Goal: Check status: Check status

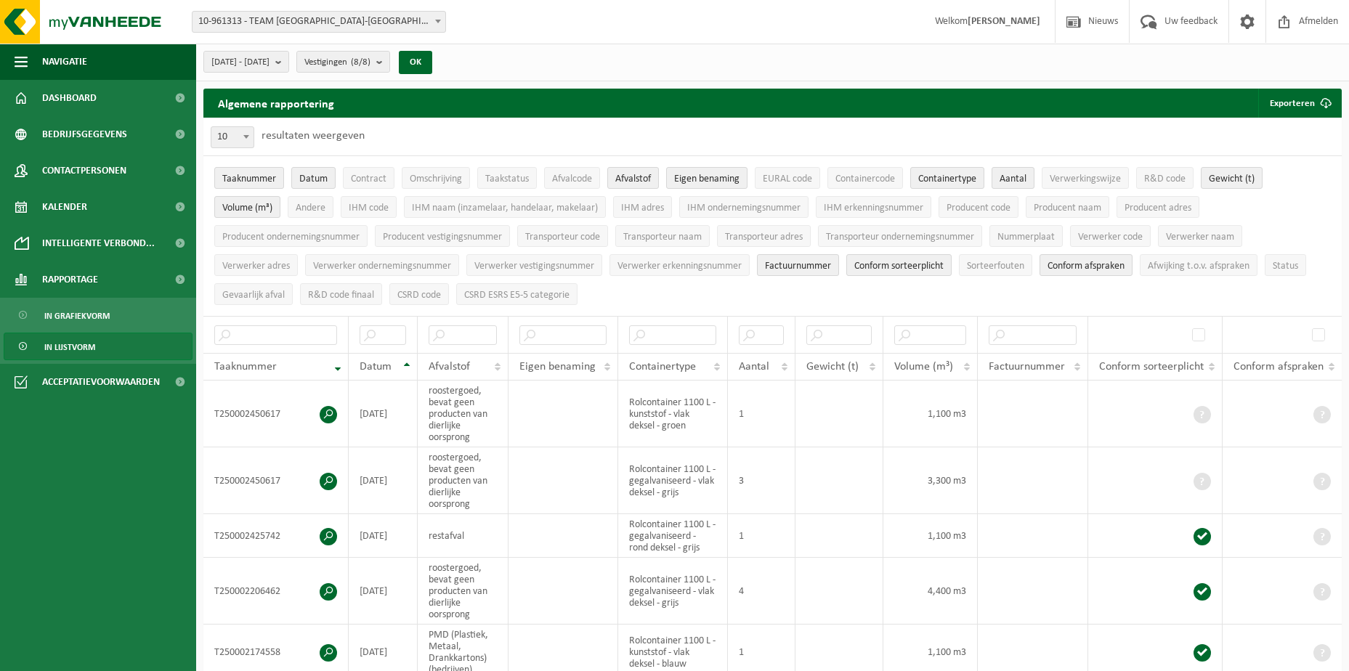
click at [432, 59] on div "[DATE] - [DATE] Huidige maand Vorige maand Laatste 6 maanden Huidig jaar Vorig …" at bounding box center [322, 62] width 252 height 31
click at [389, 58] on b "submit" at bounding box center [382, 62] width 13 height 20
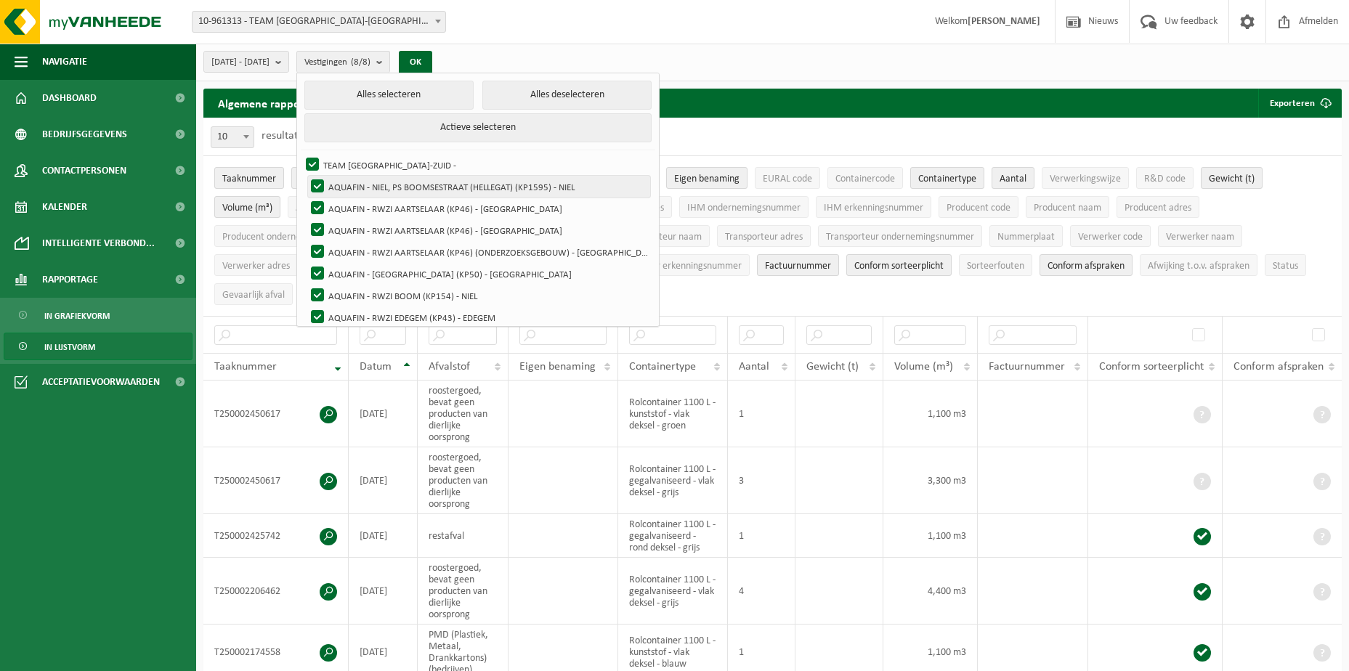
click at [356, 182] on label "AQUAFIN - NIEL, PS BOOMSESTRAAT (HELLEGAT) (KP1595) - NIEL" at bounding box center [479, 187] width 342 height 22
click at [306, 176] on input "AQUAFIN - NIEL, PS BOOMSESTRAAT (HELLEGAT) (KP1595) - NIEL" at bounding box center [305, 175] width 1 height 1
checkbox input "false"
click at [357, 203] on label "AQUAFIN - RWZI AARTSELAAR (KP46) - [GEOGRAPHIC_DATA]" at bounding box center [479, 209] width 342 height 22
click at [306, 198] on input "AQUAFIN - RWZI AARTSELAAR (KP46) - [GEOGRAPHIC_DATA]" at bounding box center [305, 197] width 1 height 1
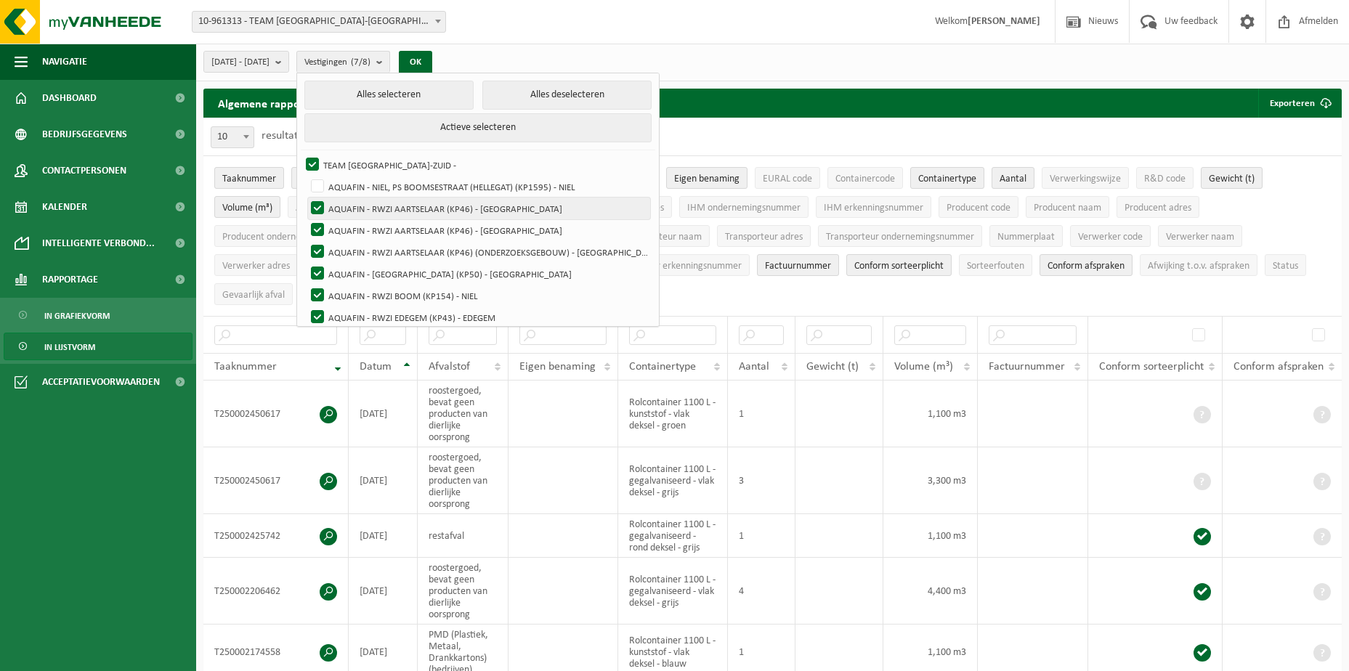
checkbox input "false"
click at [355, 222] on label "AQUAFIN - RWZI AARTSELAAR (KP46) - [GEOGRAPHIC_DATA]" at bounding box center [479, 230] width 342 height 22
click at [306, 219] on input "AQUAFIN - RWZI AARTSELAAR (KP46) - [GEOGRAPHIC_DATA]" at bounding box center [305, 219] width 1 height 1
checkbox input "false"
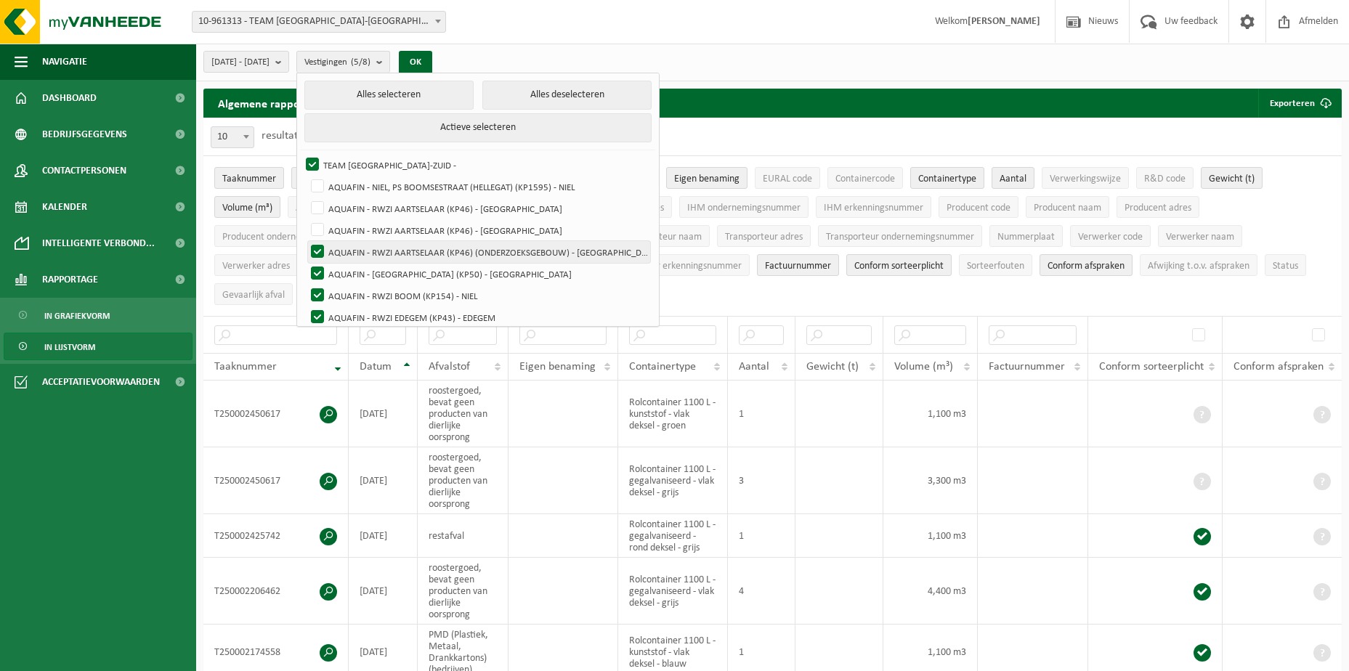
click at [349, 251] on label "AQUAFIN - RWZI AARTSELAAR (KP46) (ONDERZOEKSGEBOUW) - [GEOGRAPHIC_DATA]" at bounding box center [479, 252] width 342 height 22
click at [306, 241] on input "AQUAFIN - RWZI AARTSELAAR (KP46) (ONDERZOEKSGEBOUW) - [GEOGRAPHIC_DATA]" at bounding box center [305, 241] width 1 height 1
checkbox input "false"
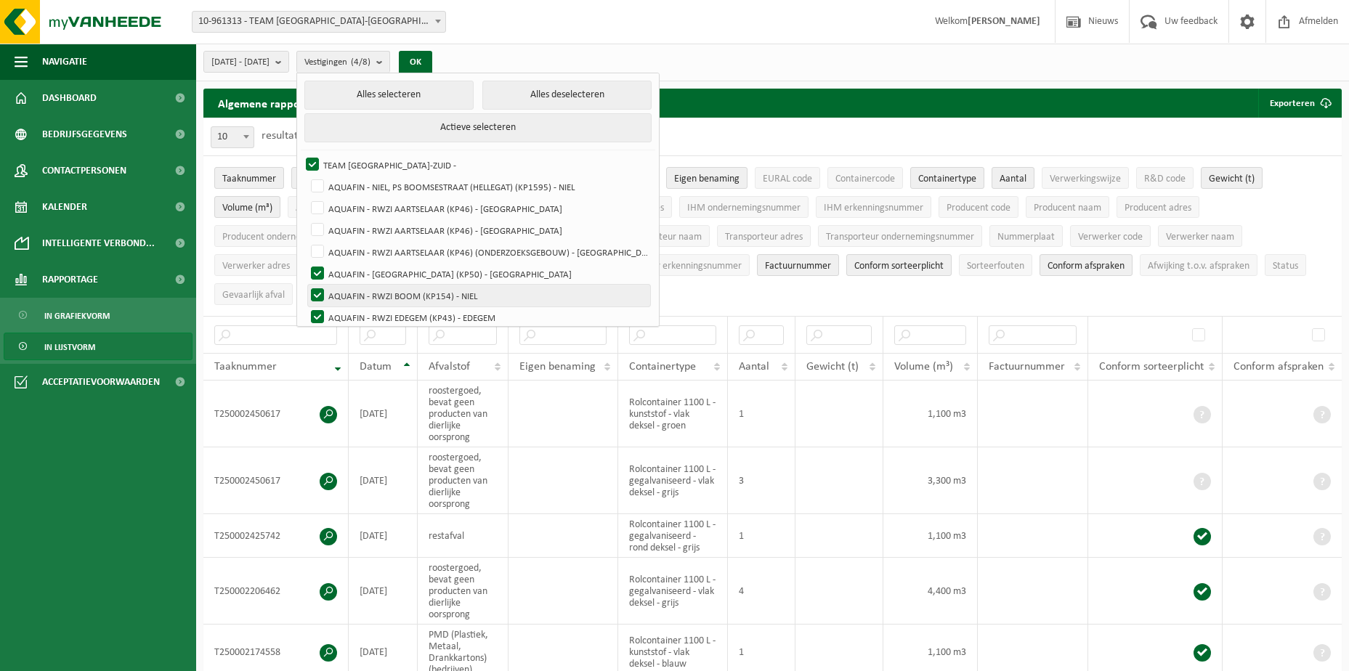
click at [358, 293] on label "AQUAFIN - RWZI BOOM (KP154) - NIEL" at bounding box center [479, 296] width 342 height 22
click at [306, 285] on input "AQUAFIN - RWZI BOOM (KP154) - NIEL" at bounding box center [305, 284] width 1 height 1
checkbox input "false"
click at [350, 316] on label "AQUAFIN - RWZI EDEGEM (KP43) - EDEGEM" at bounding box center [479, 318] width 342 height 22
click at [306, 307] on input "AQUAFIN - RWZI EDEGEM (KP43) - EDEGEM" at bounding box center [305, 306] width 1 height 1
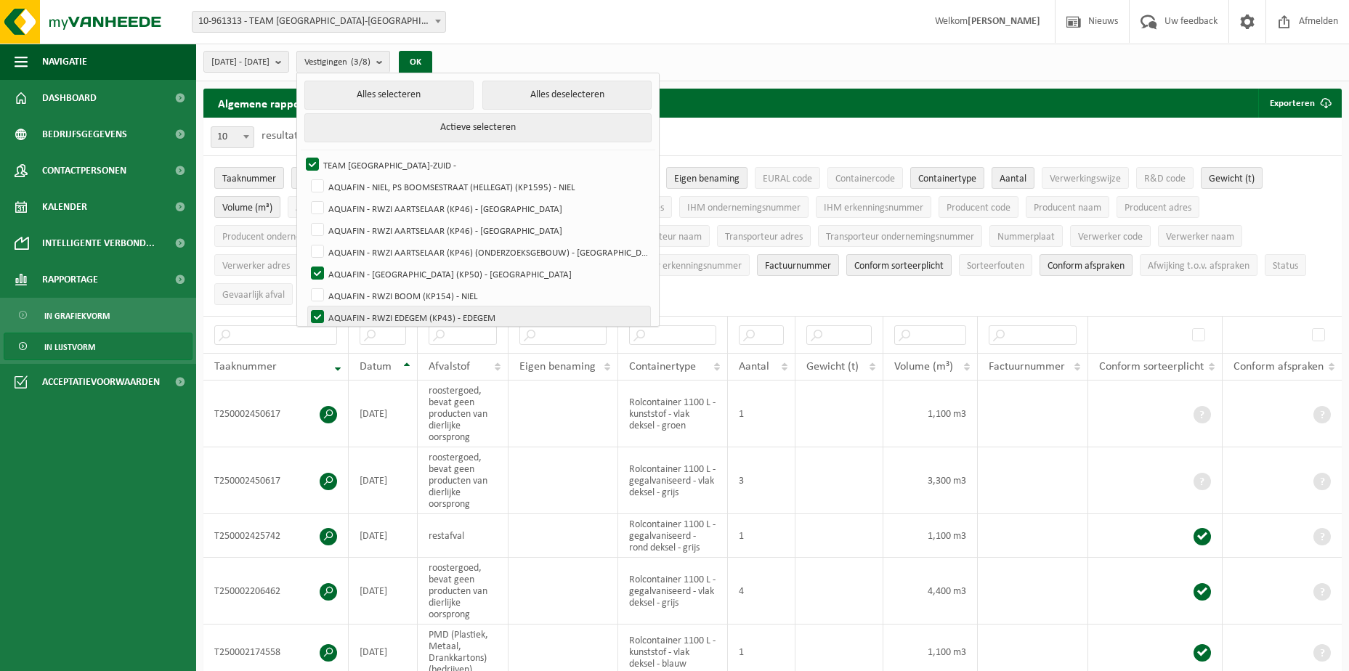
checkbox input "false"
click at [432, 64] on button "OK" at bounding box center [415, 62] width 33 height 23
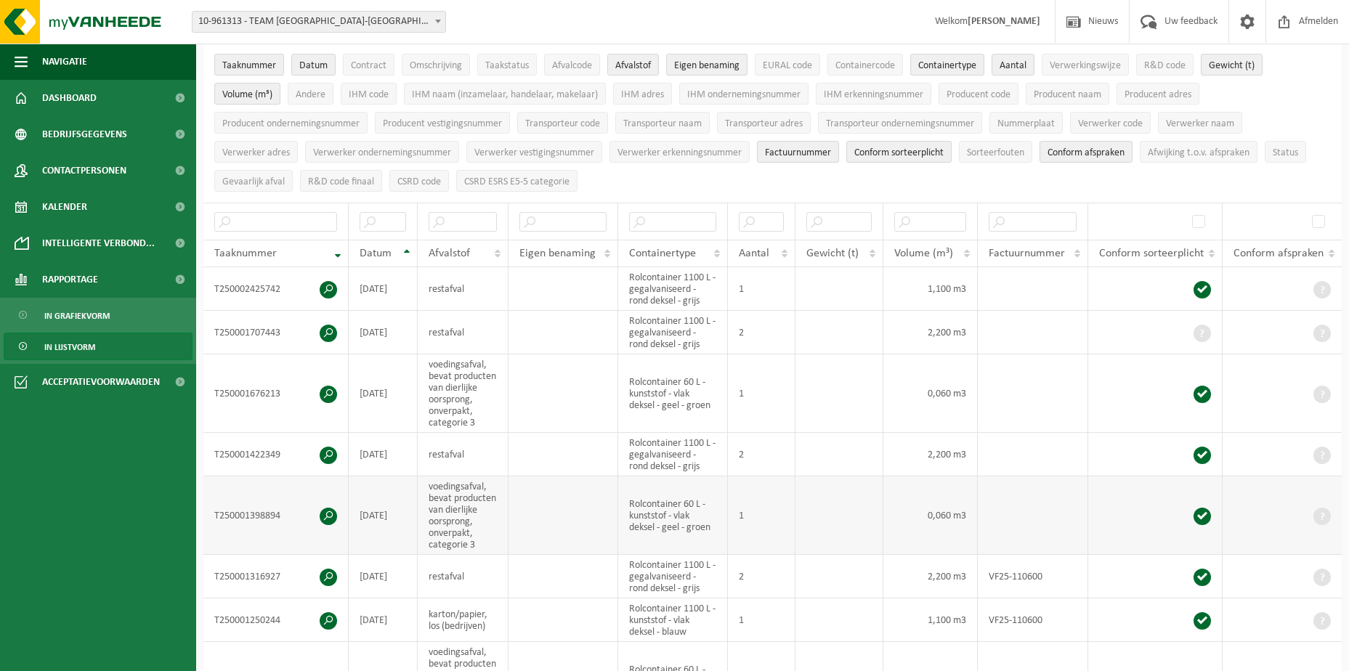
scroll to position [145, 0]
